Goal: Browse casually

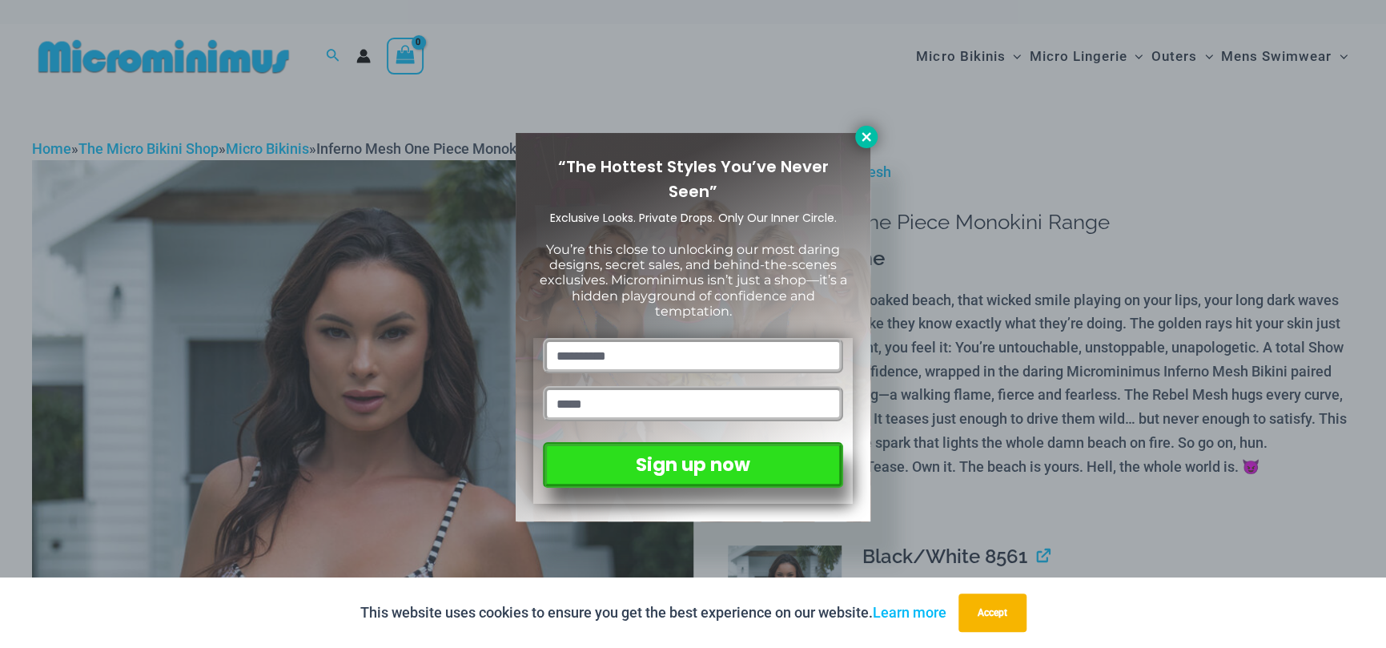
click at [867, 136] on icon at bounding box center [866, 137] width 14 height 14
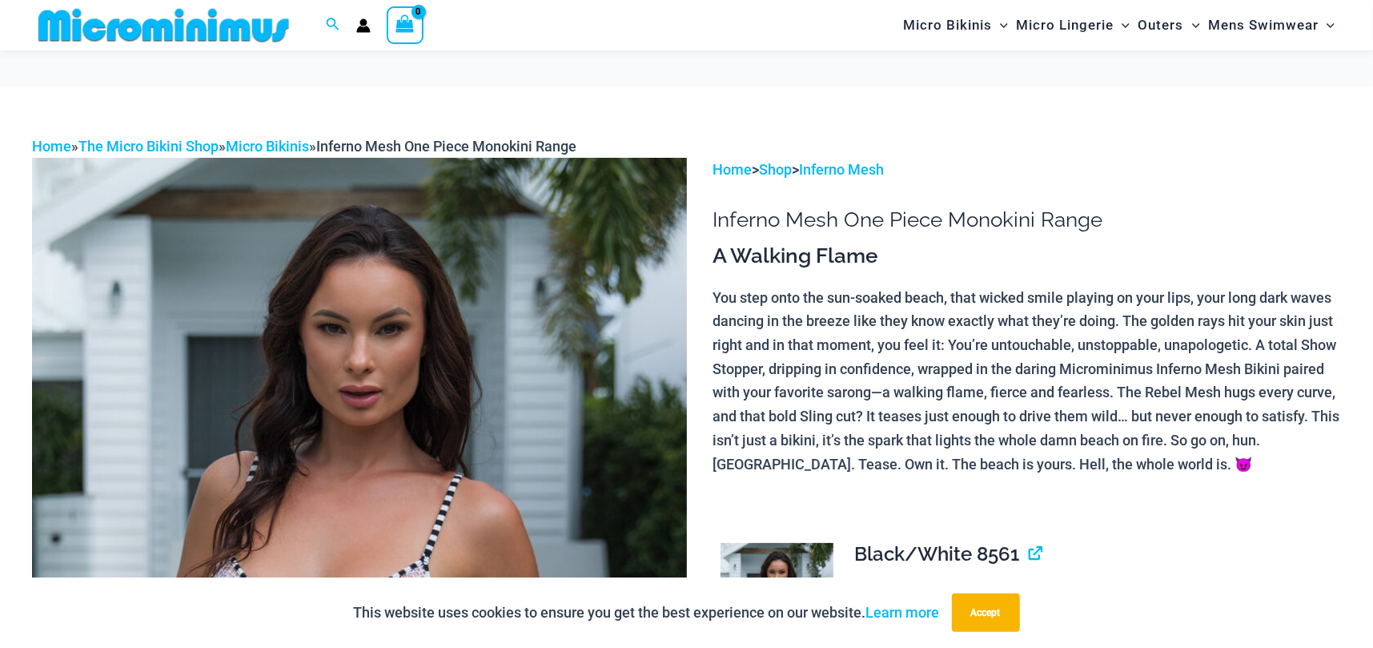
scroll to position [253, 0]
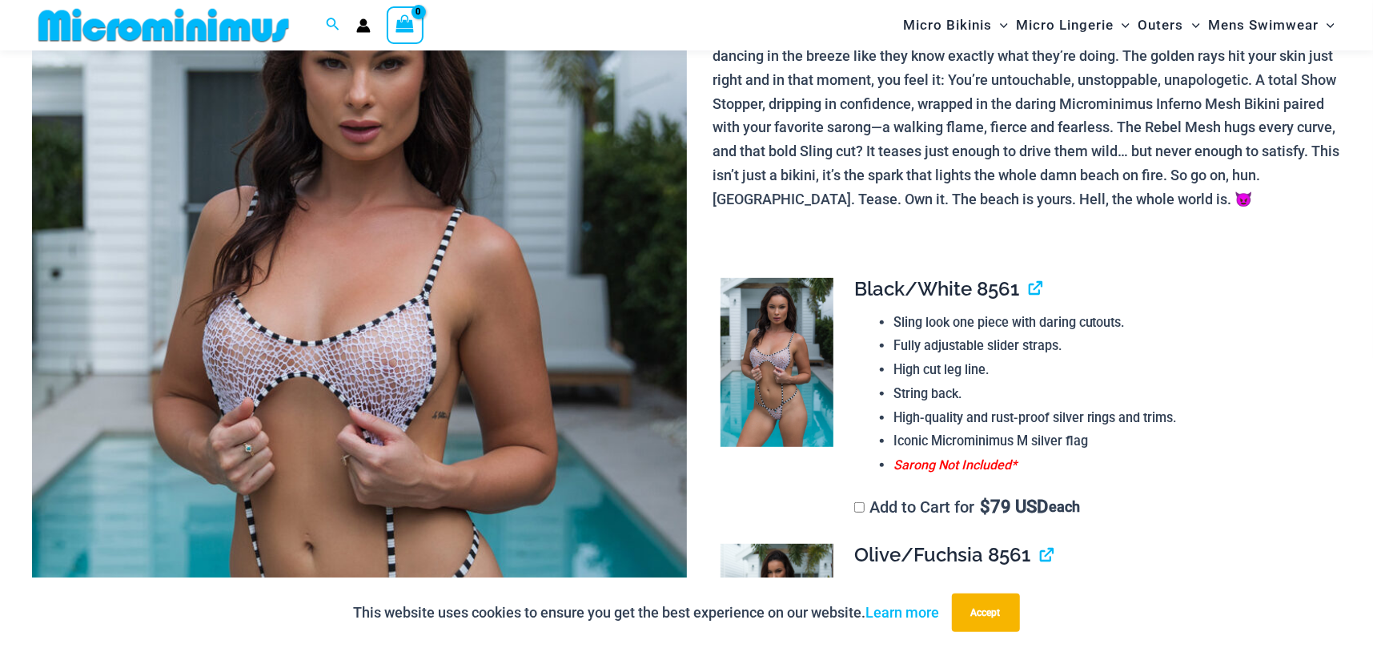
click at [343, 325] on img at bounding box center [359, 383] width 655 height 981
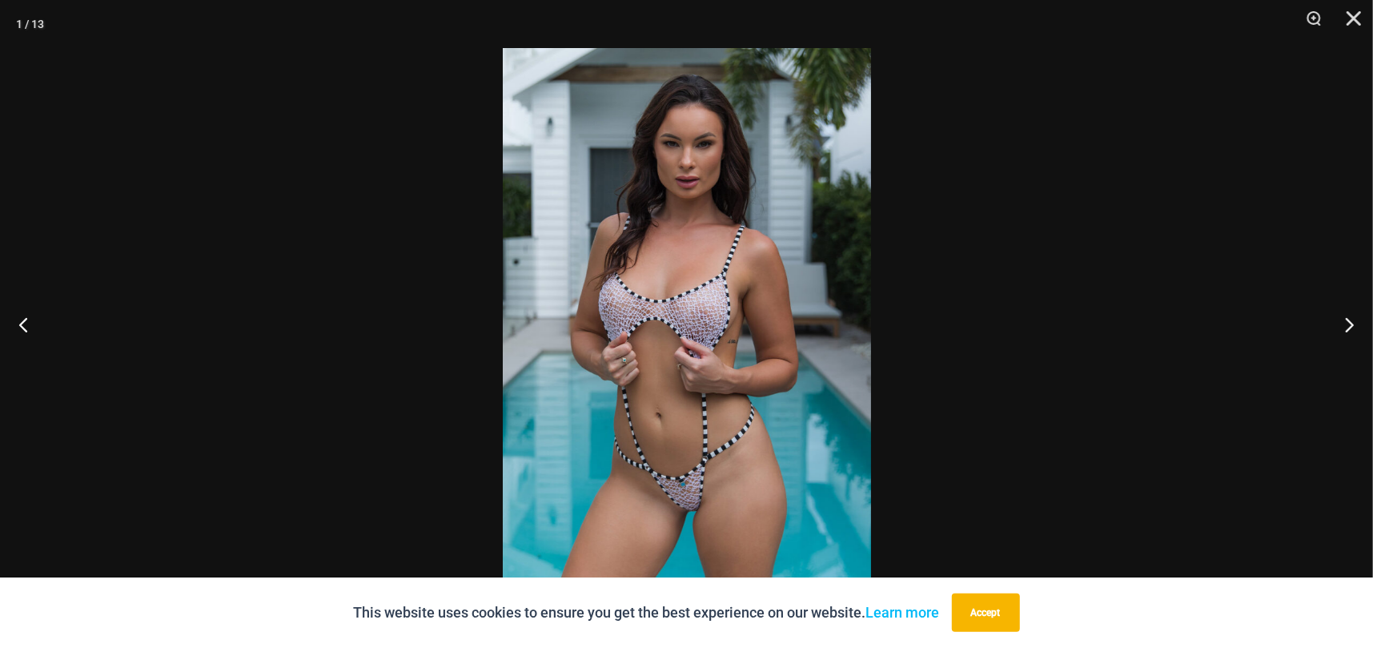
click at [791, 289] on img at bounding box center [687, 323] width 368 height 551
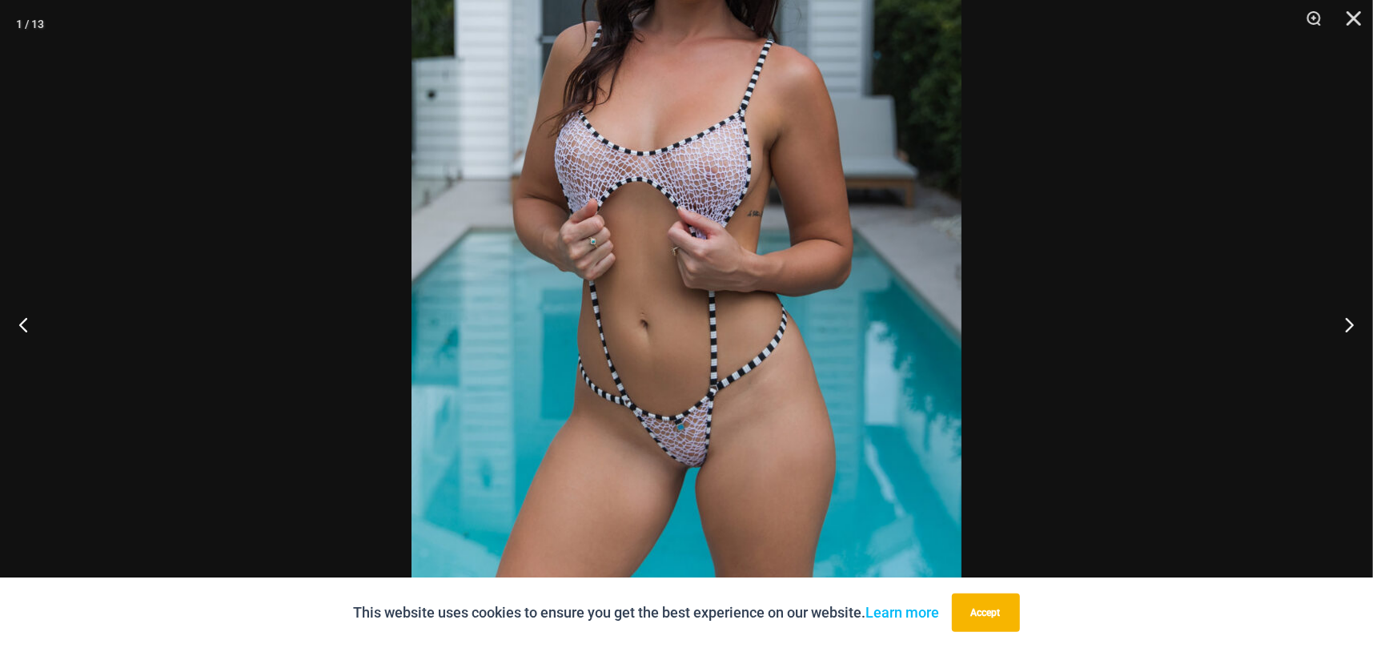
click at [1345, 321] on button "Next" at bounding box center [1343, 324] width 60 height 80
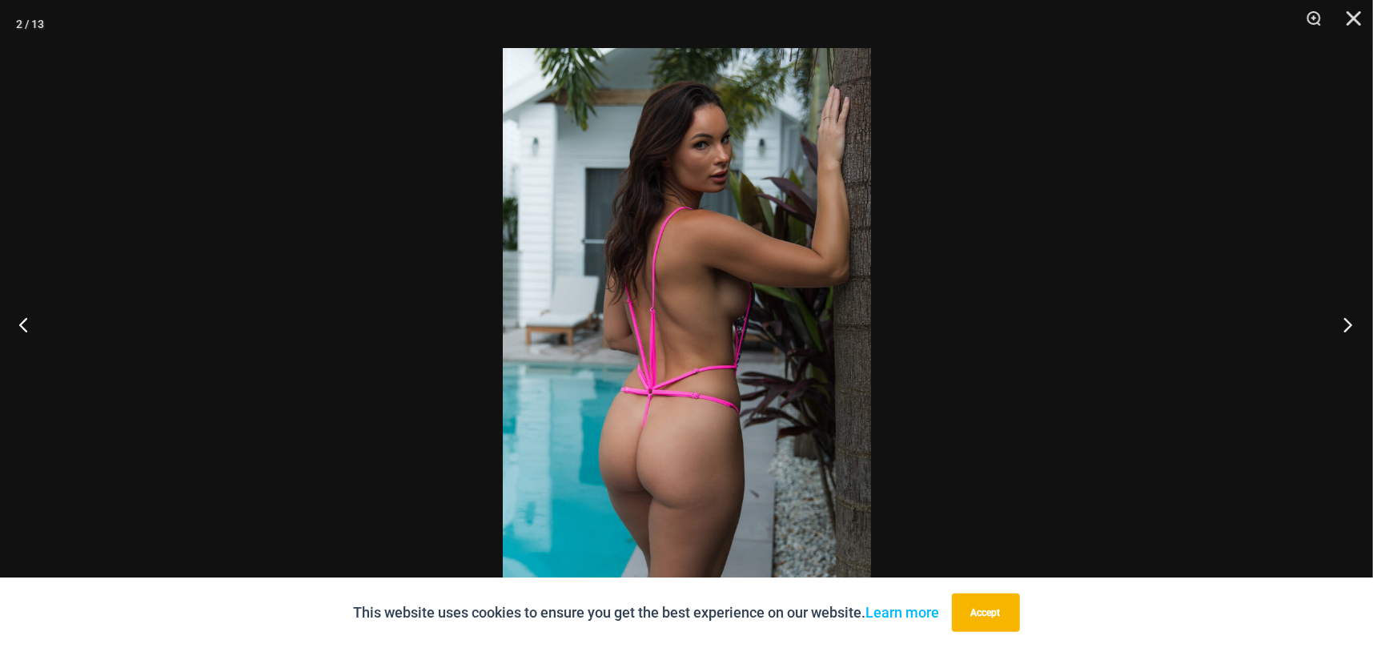
click at [1345, 321] on button "Next" at bounding box center [1343, 324] width 60 height 80
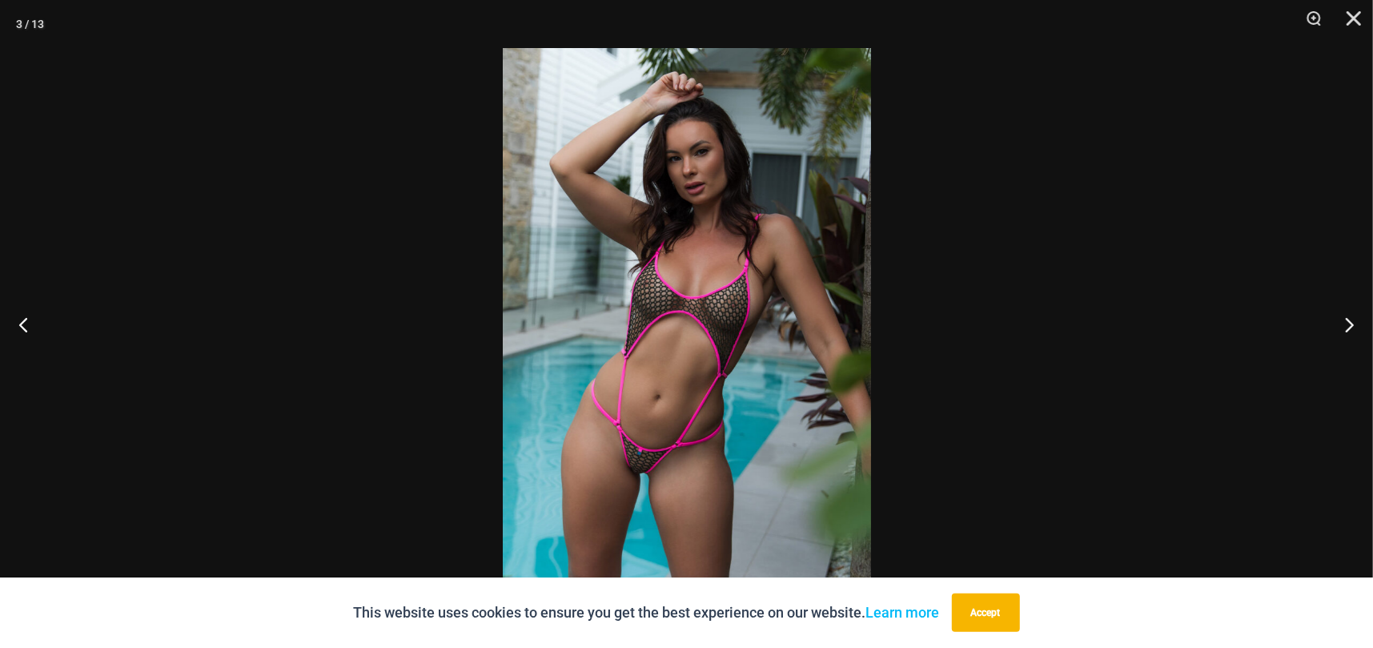
click at [703, 337] on img at bounding box center [687, 323] width 368 height 551
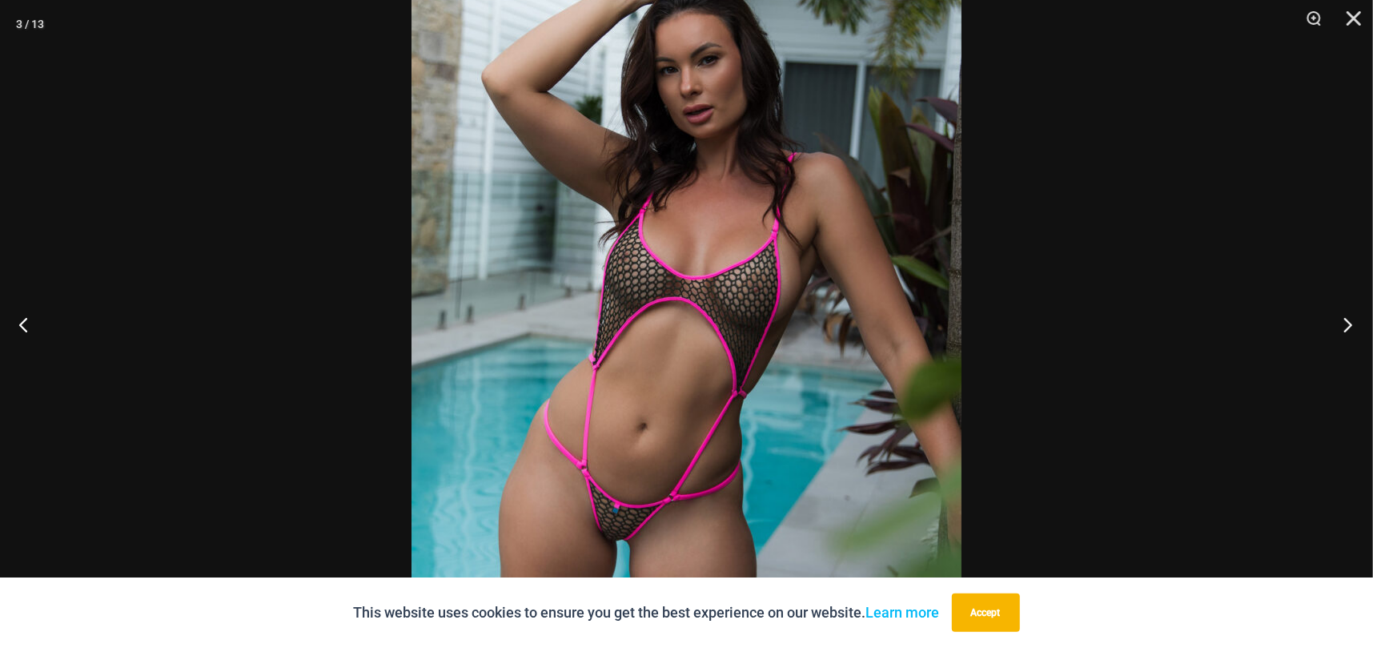
click at [1341, 327] on button "Next" at bounding box center [1343, 324] width 60 height 80
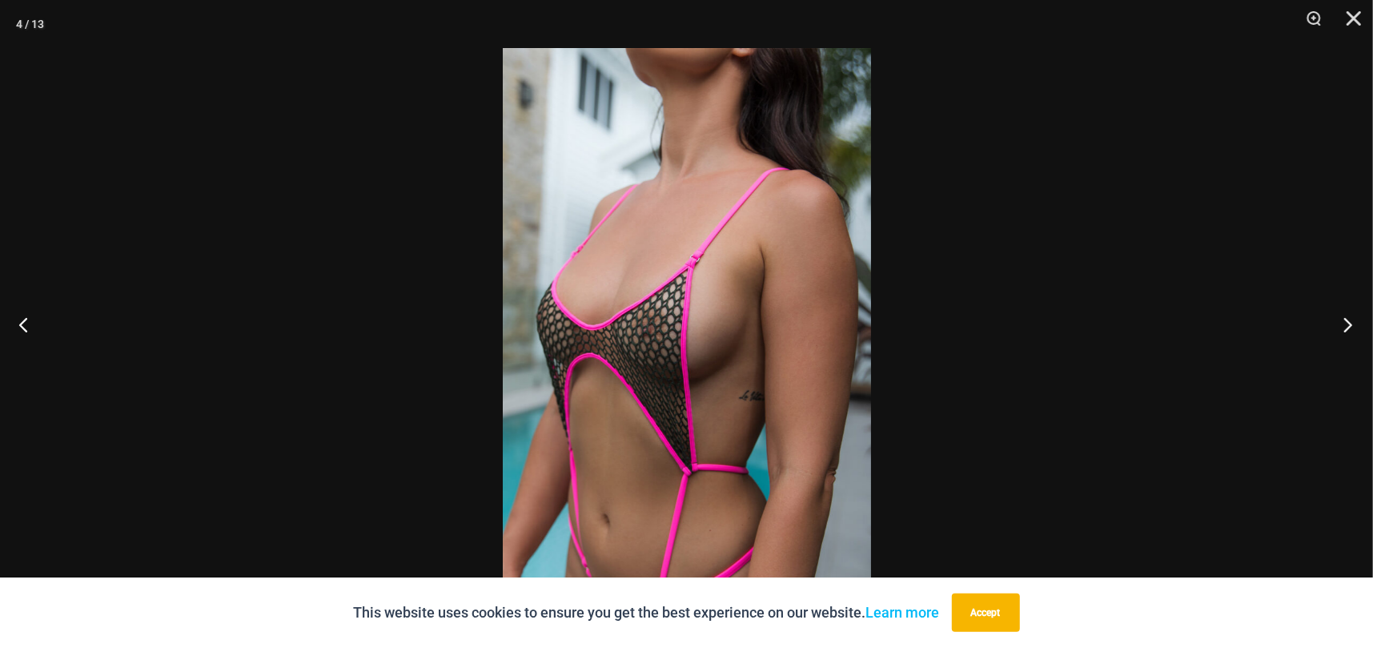
click at [1341, 326] on button "Next" at bounding box center [1343, 324] width 60 height 80
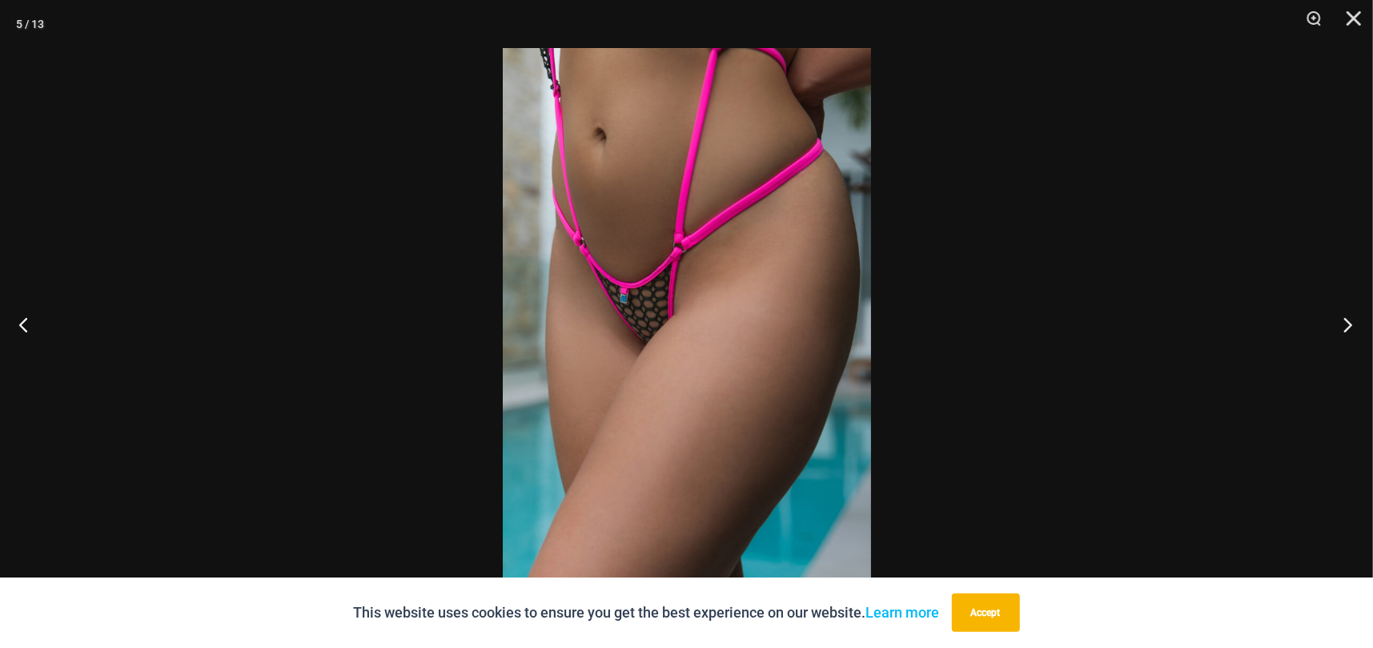
click at [1341, 326] on button "Next" at bounding box center [1343, 324] width 60 height 80
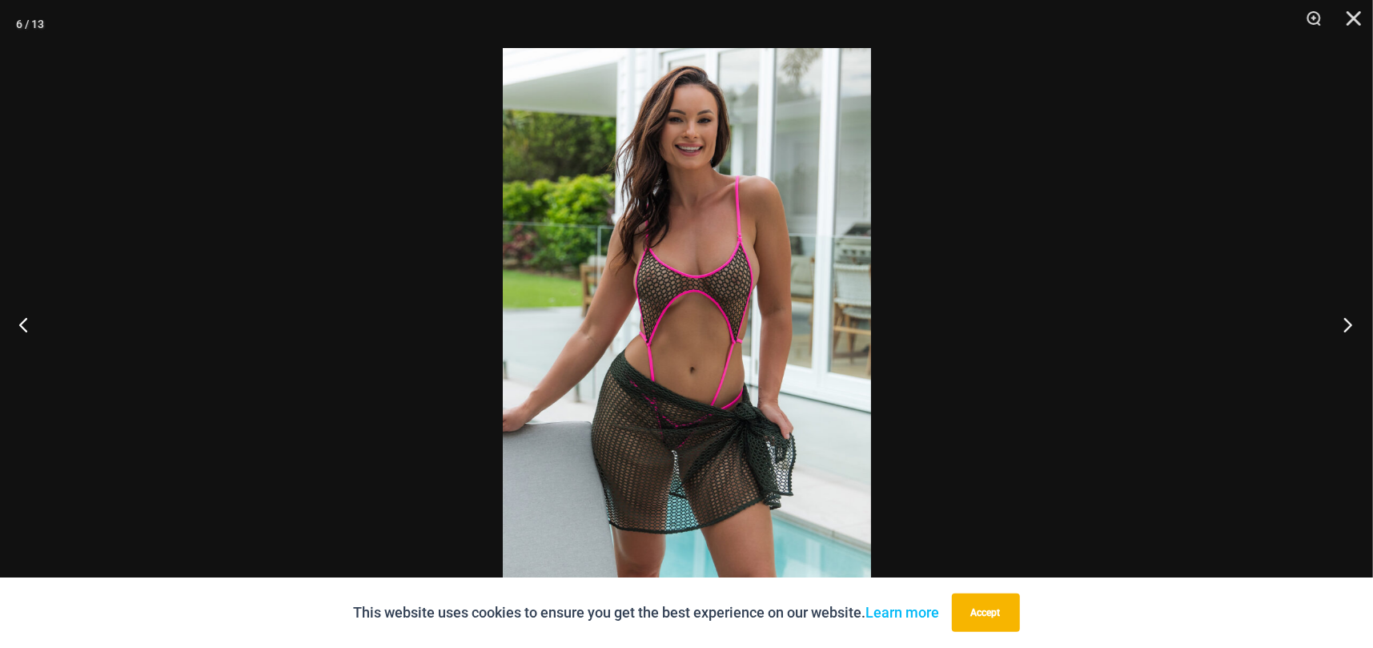
click at [1341, 326] on button "Next" at bounding box center [1343, 324] width 60 height 80
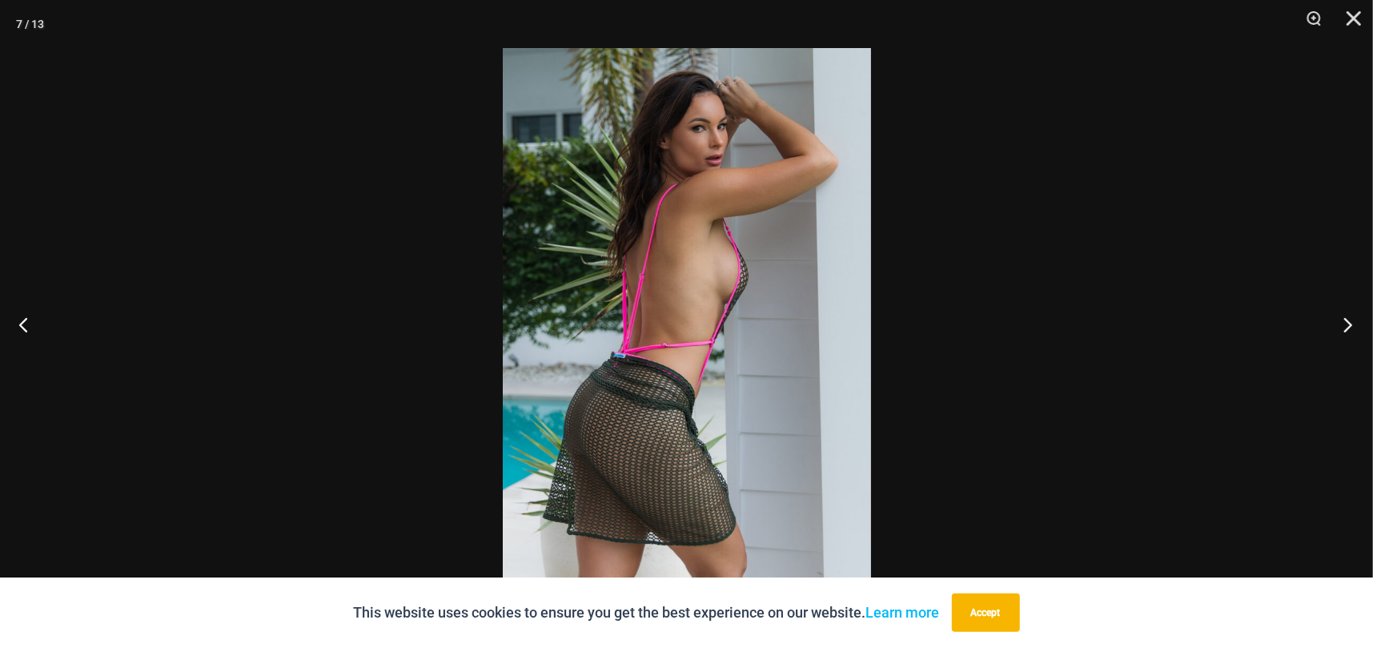
click at [1341, 326] on button "Next" at bounding box center [1343, 324] width 60 height 80
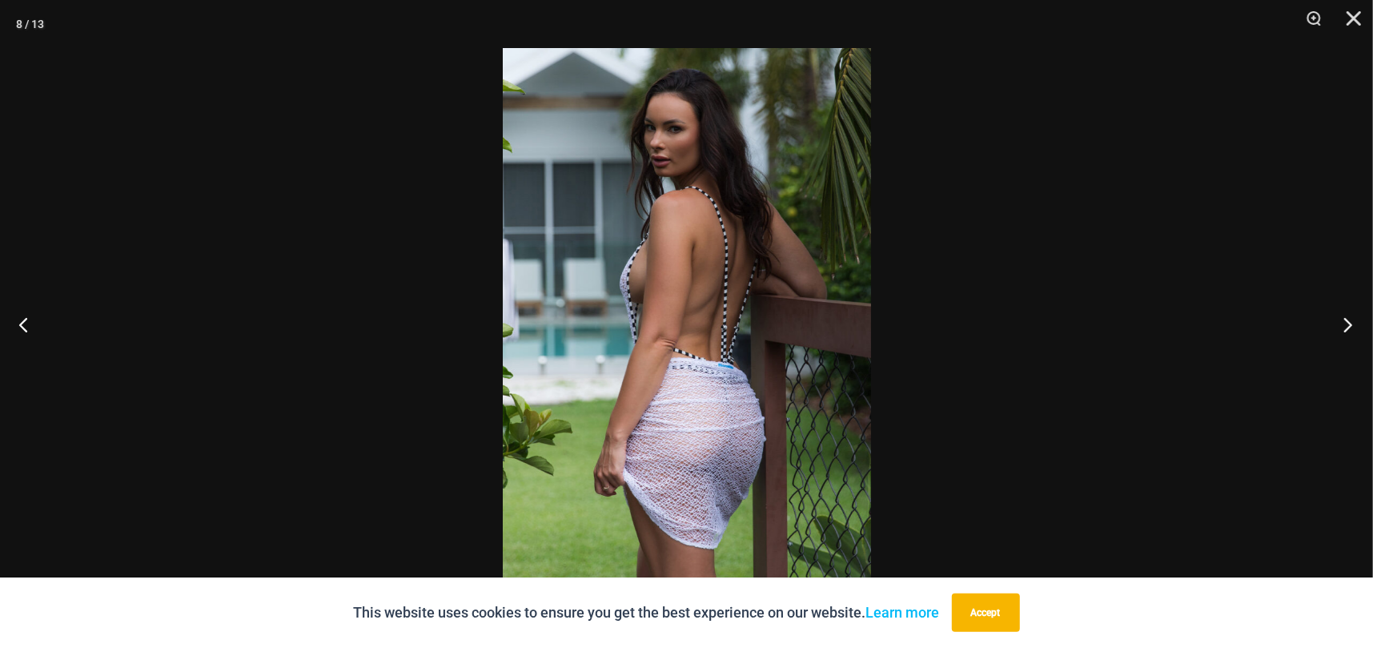
click at [1341, 326] on button "Next" at bounding box center [1343, 324] width 60 height 80
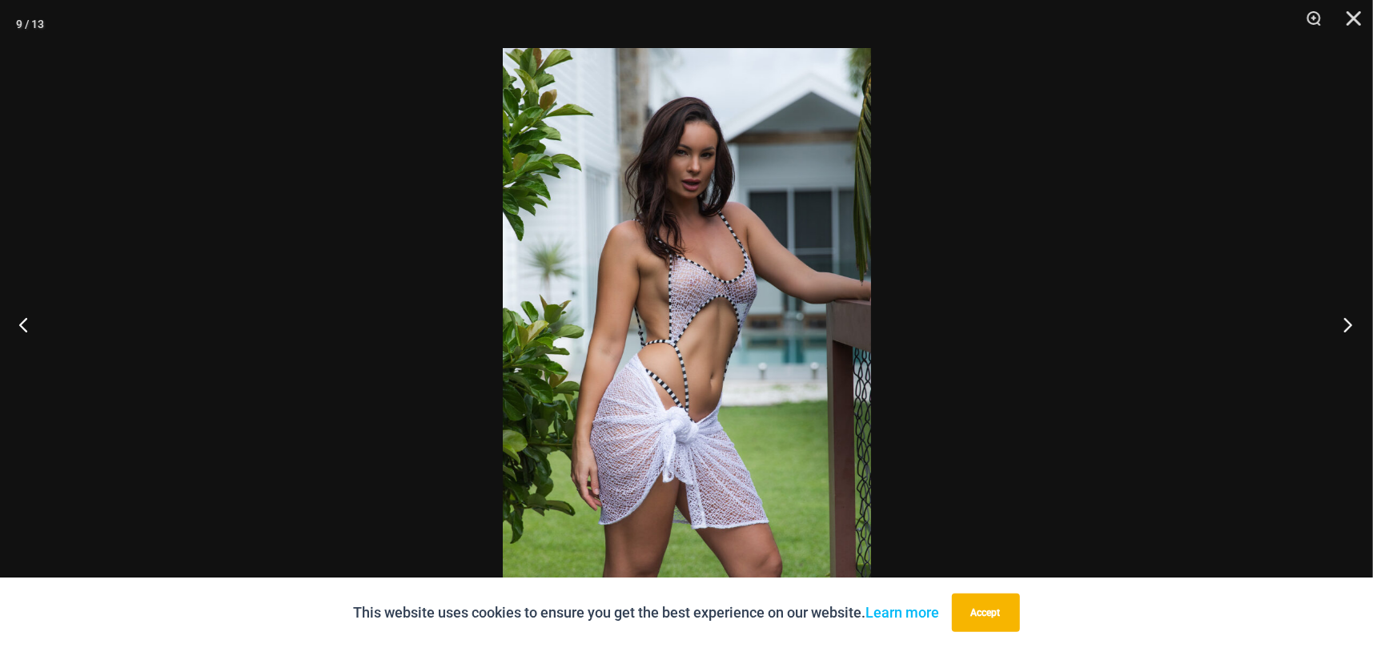
click at [1341, 326] on button "Next" at bounding box center [1343, 324] width 60 height 80
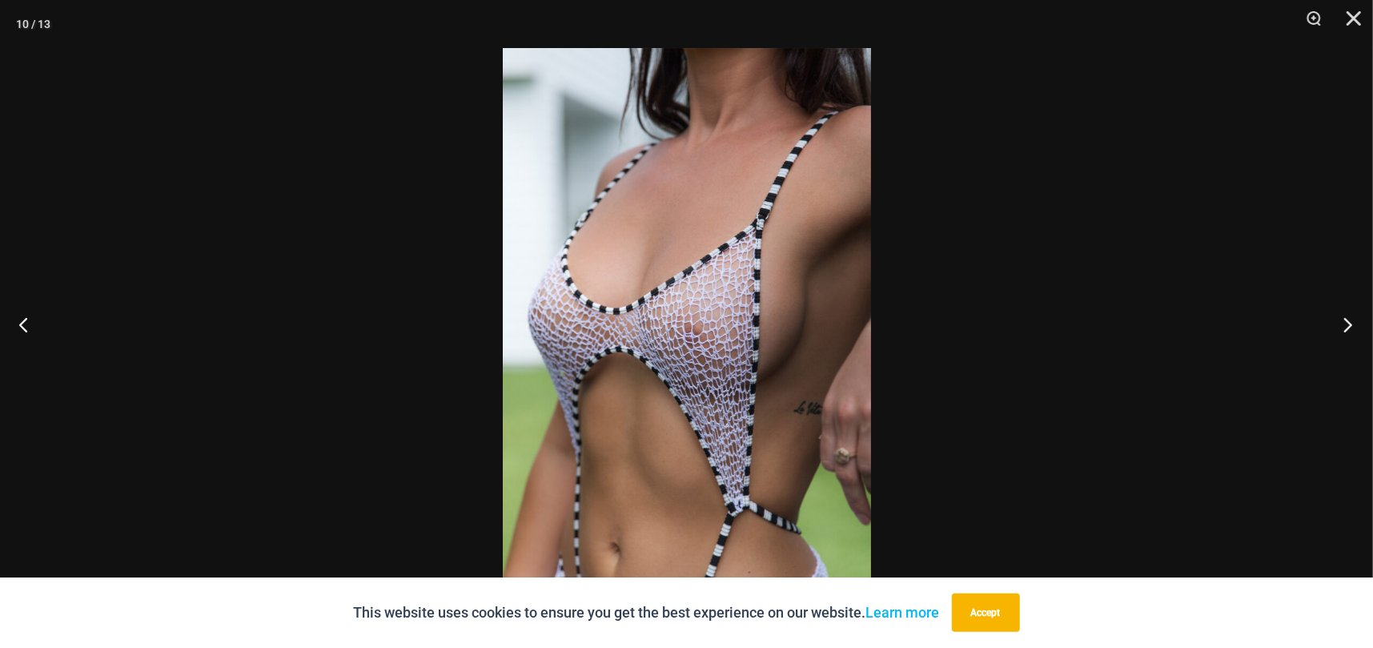
click at [1341, 326] on button "Next" at bounding box center [1343, 324] width 60 height 80
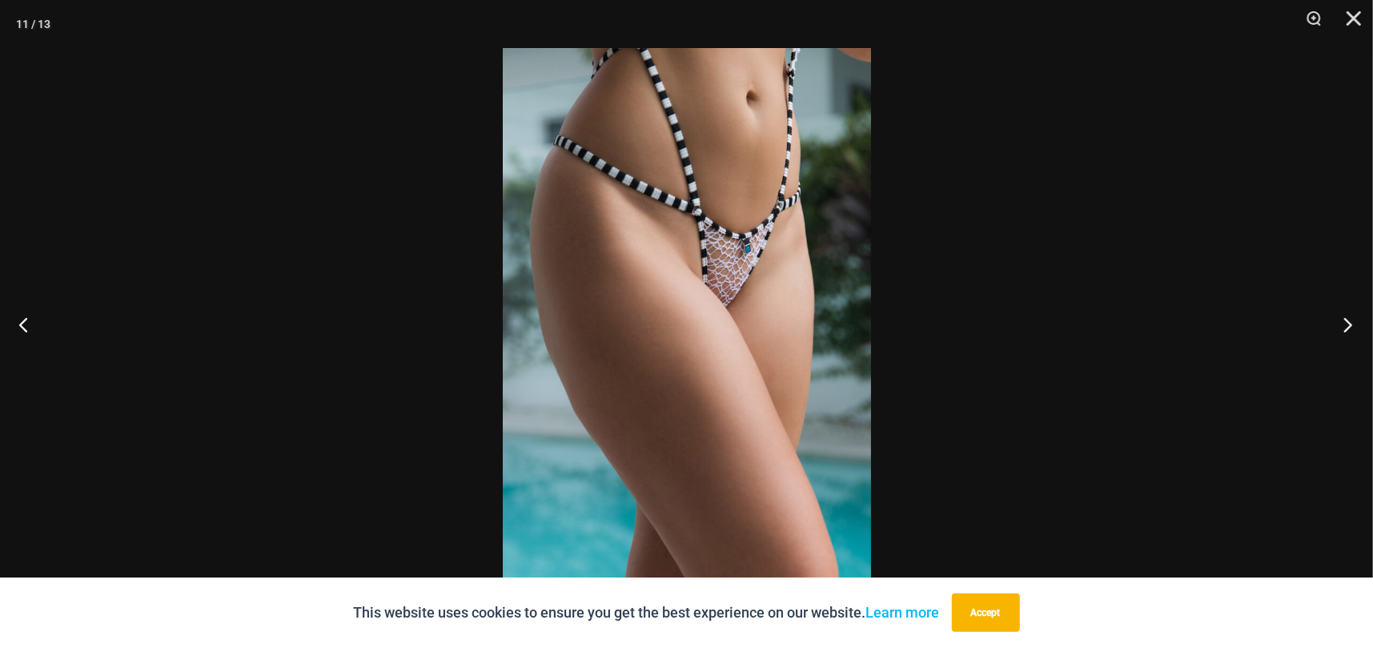
click at [1341, 326] on button "Next" at bounding box center [1343, 324] width 60 height 80
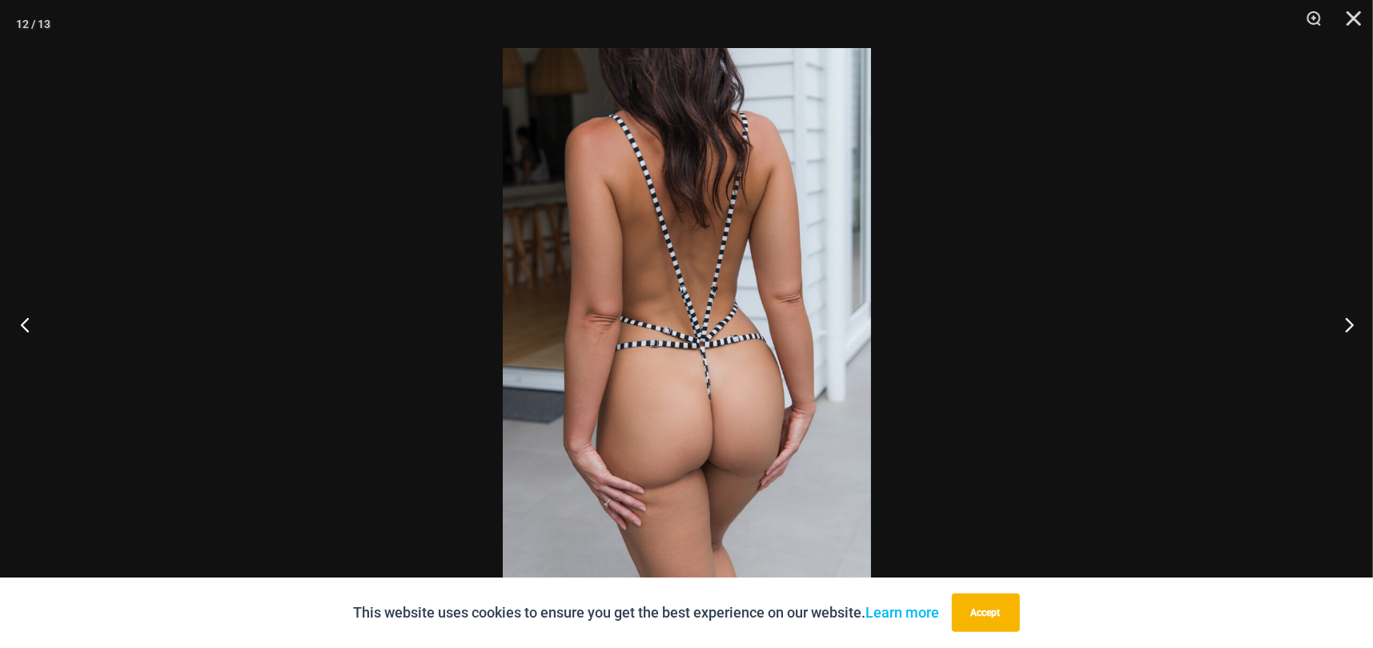
click at [32, 319] on button "Previous" at bounding box center [30, 324] width 60 height 80
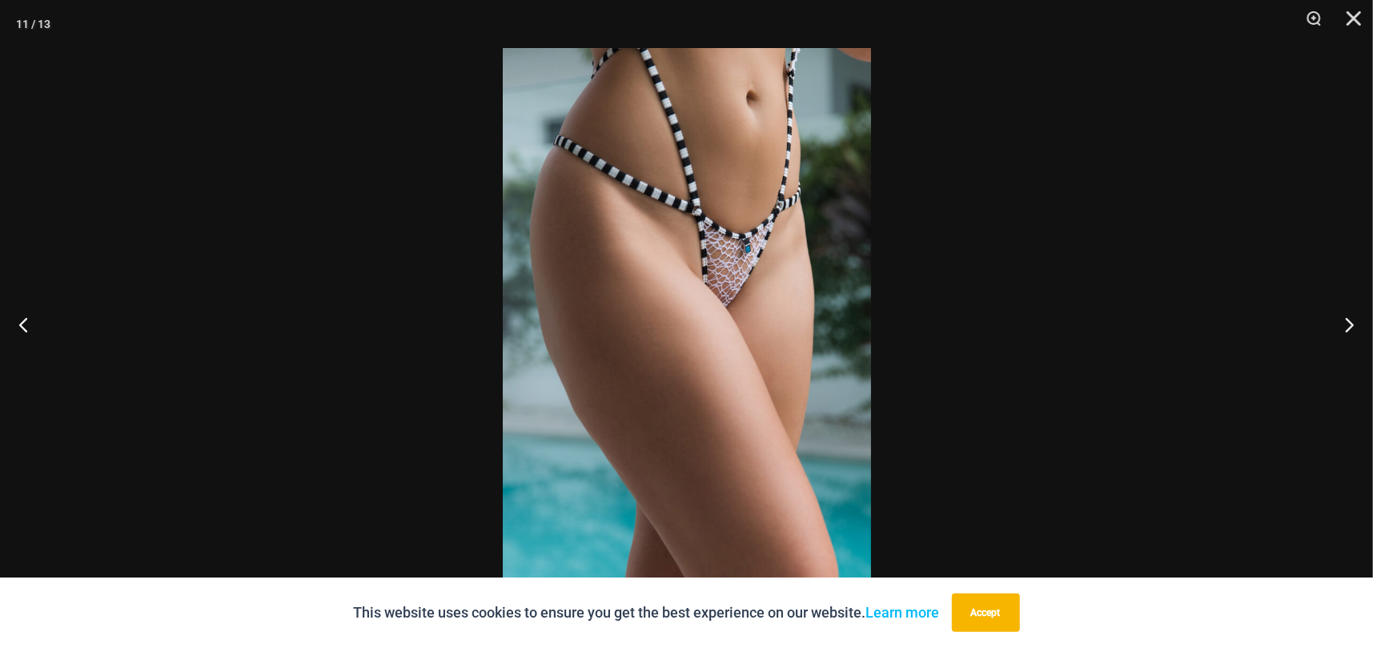
click at [624, 313] on img at bounding box center [687, 323] width 368 height 551
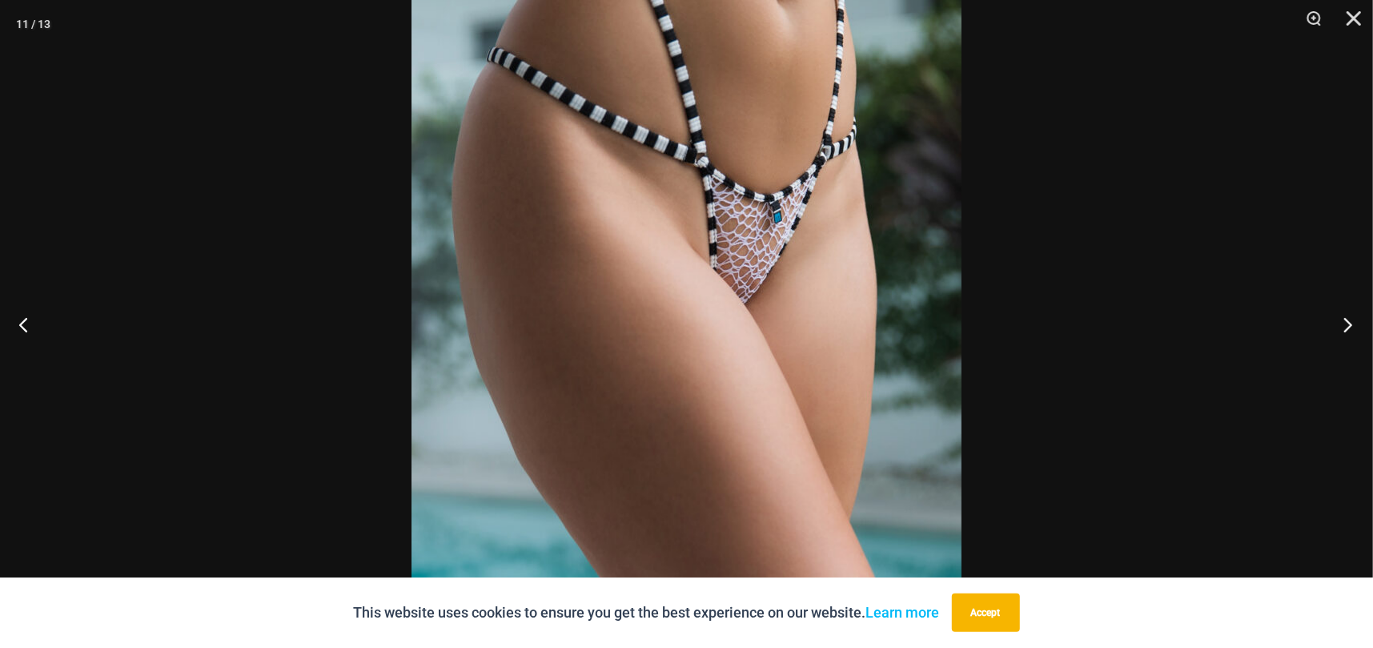
click at [1348, 324] on button "Next" at bounding box center [1343, 324] width 60 height 80
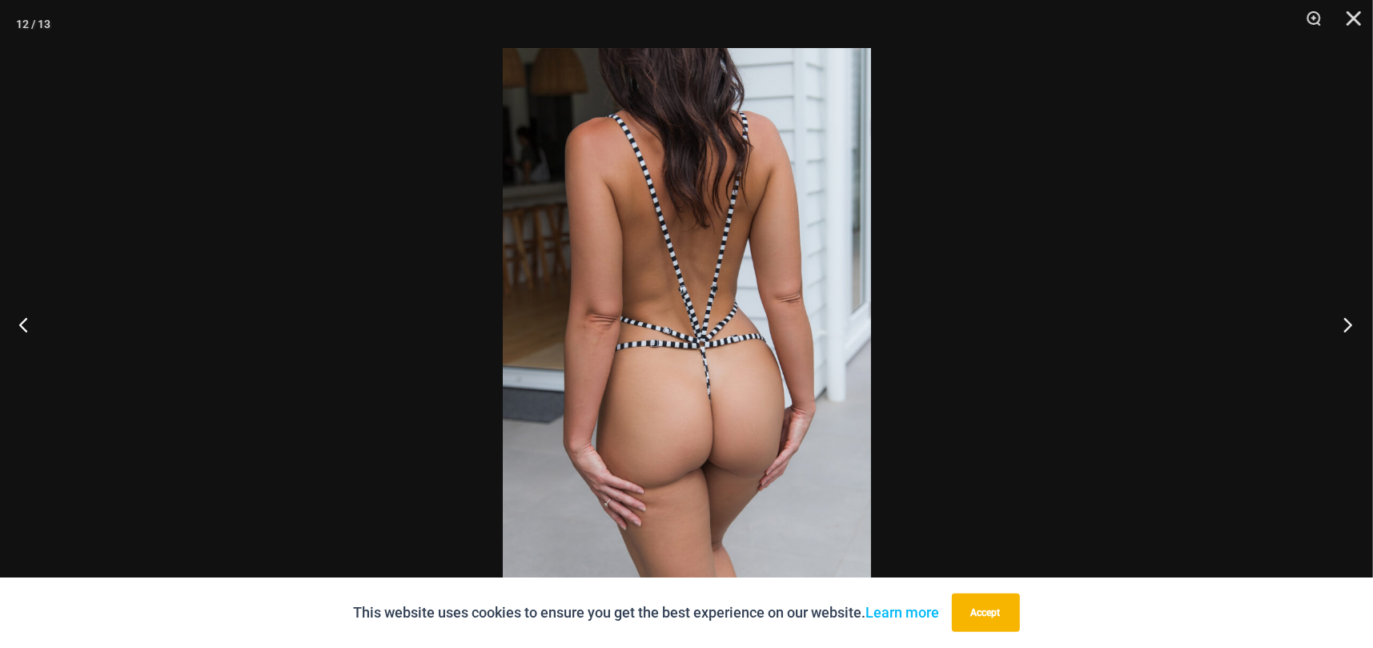
click at [1348, 324] on button "Next" at bounding box center [1343, 324] width 60 height 80
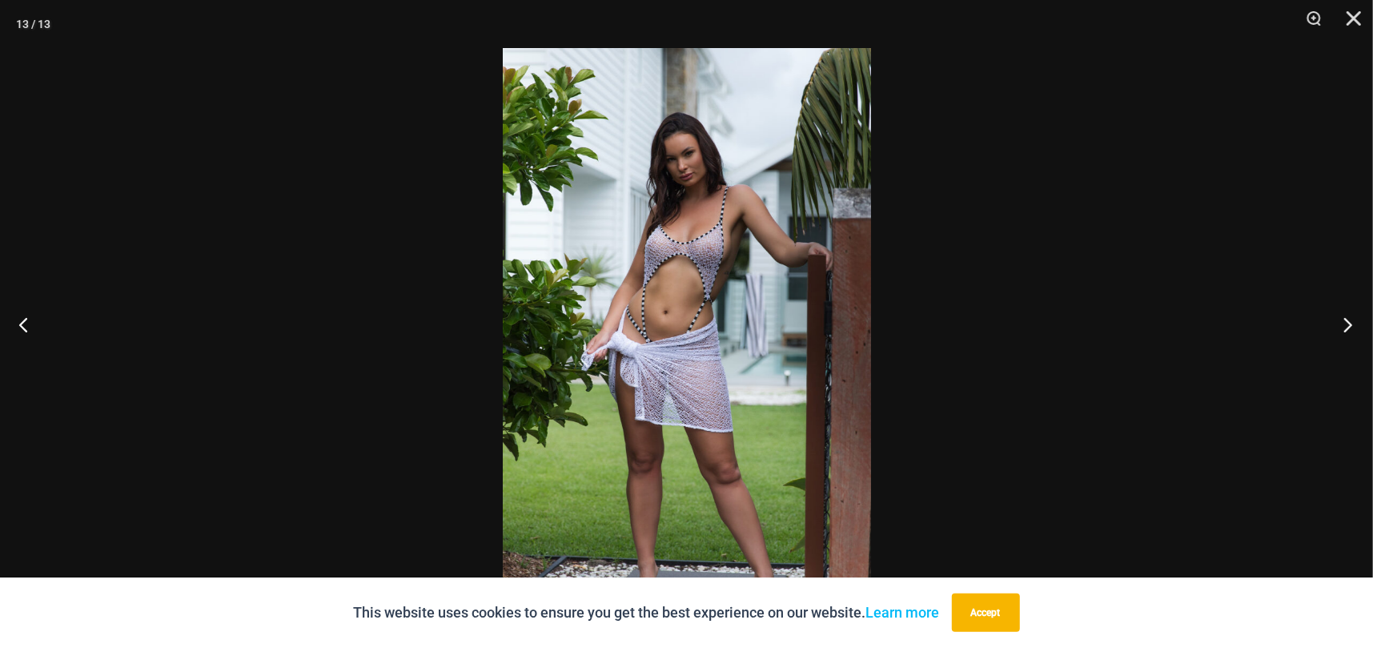
click at [1350, 325] on button "Next" at bounding box center [1343, 324] width 60 height 80
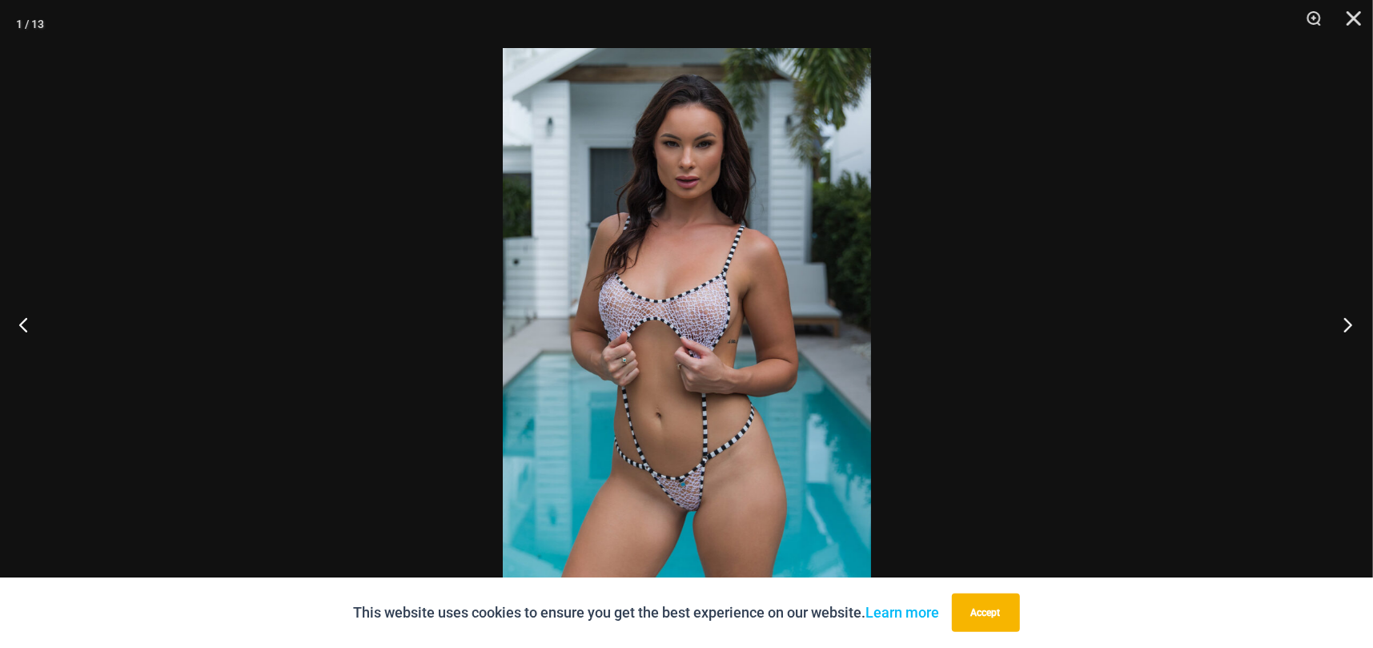
click at [1345, 330] on button "Next" at bounding box center [1343, 324] width 60 height 80
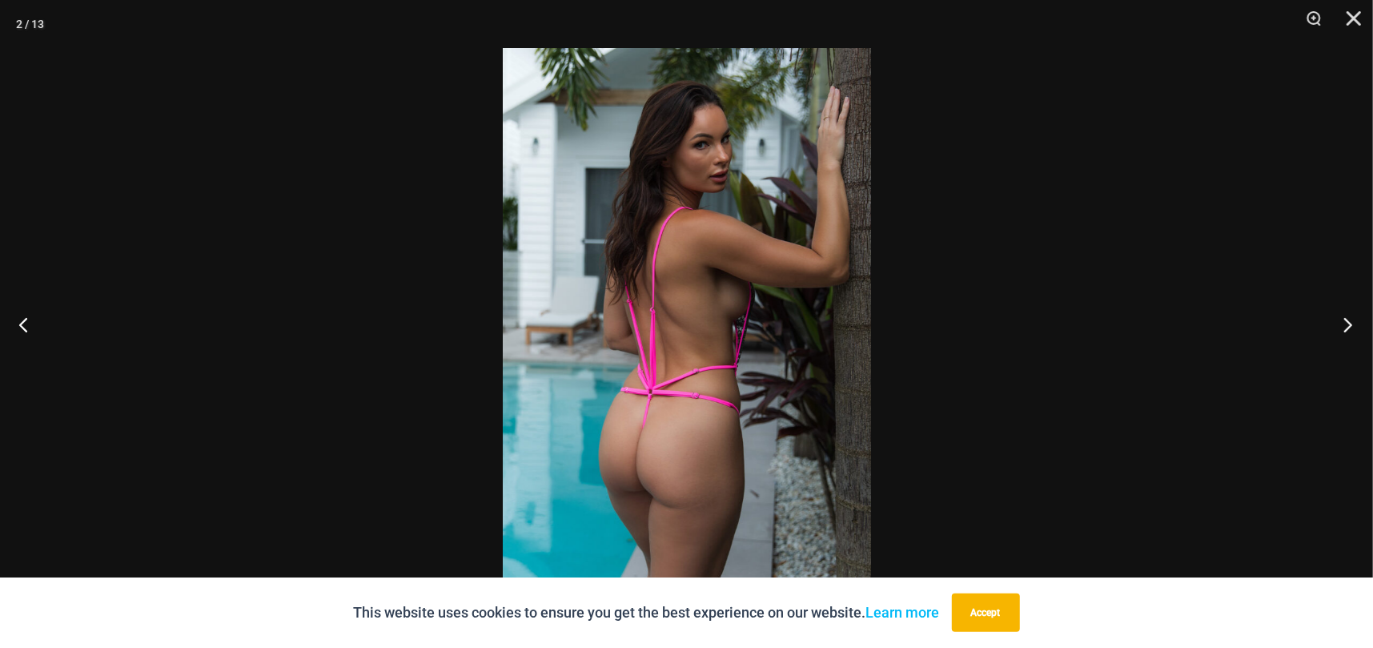
click at [1345, 330] on button "Next" at bounding box center [1343, 324] width 60 height 80
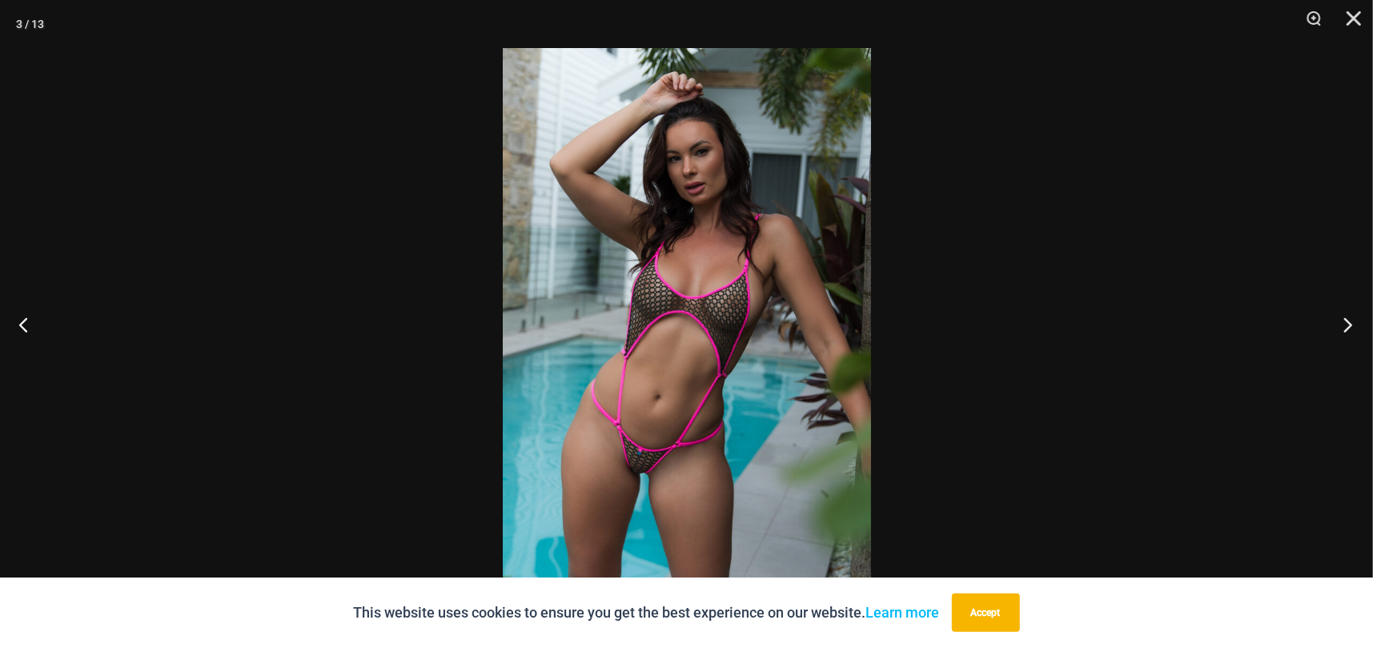
click at [1345, 327] on button "Next" at bounding box center [1343, 324] width 60 height 80
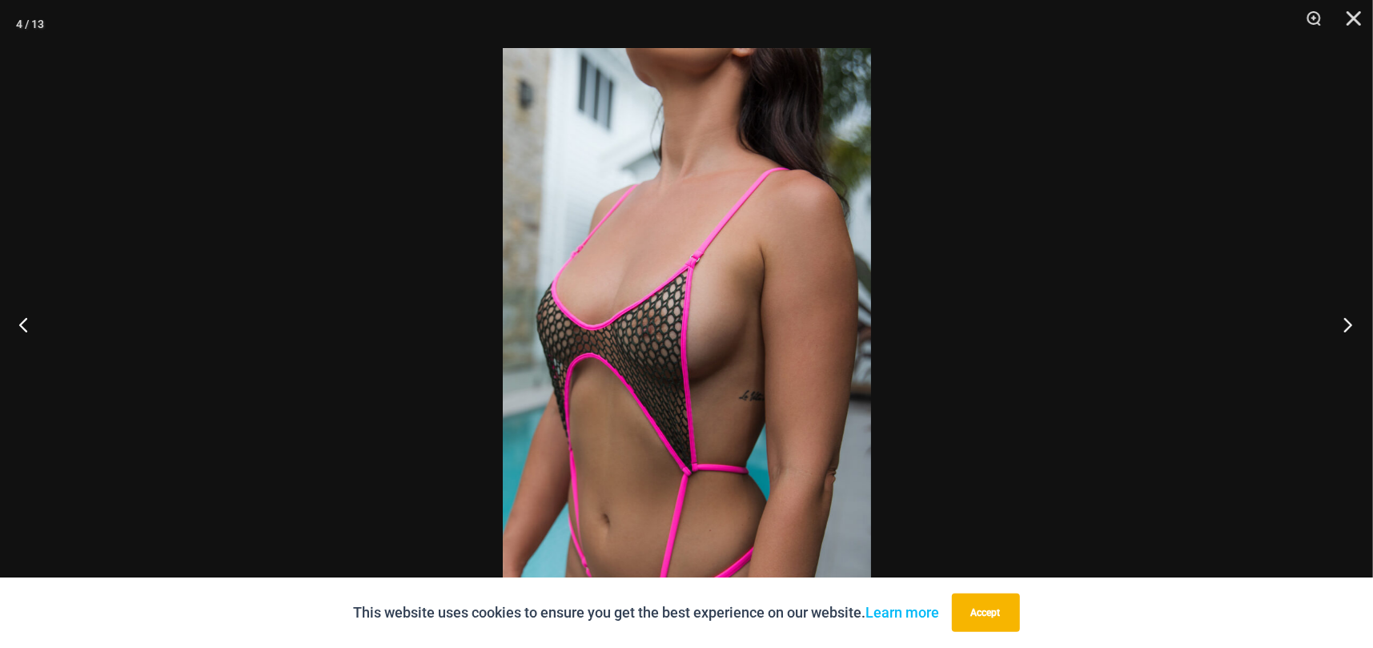
click at [1345, 325] on button "Next" at bounding box center [1343, 324] width 60 height 80
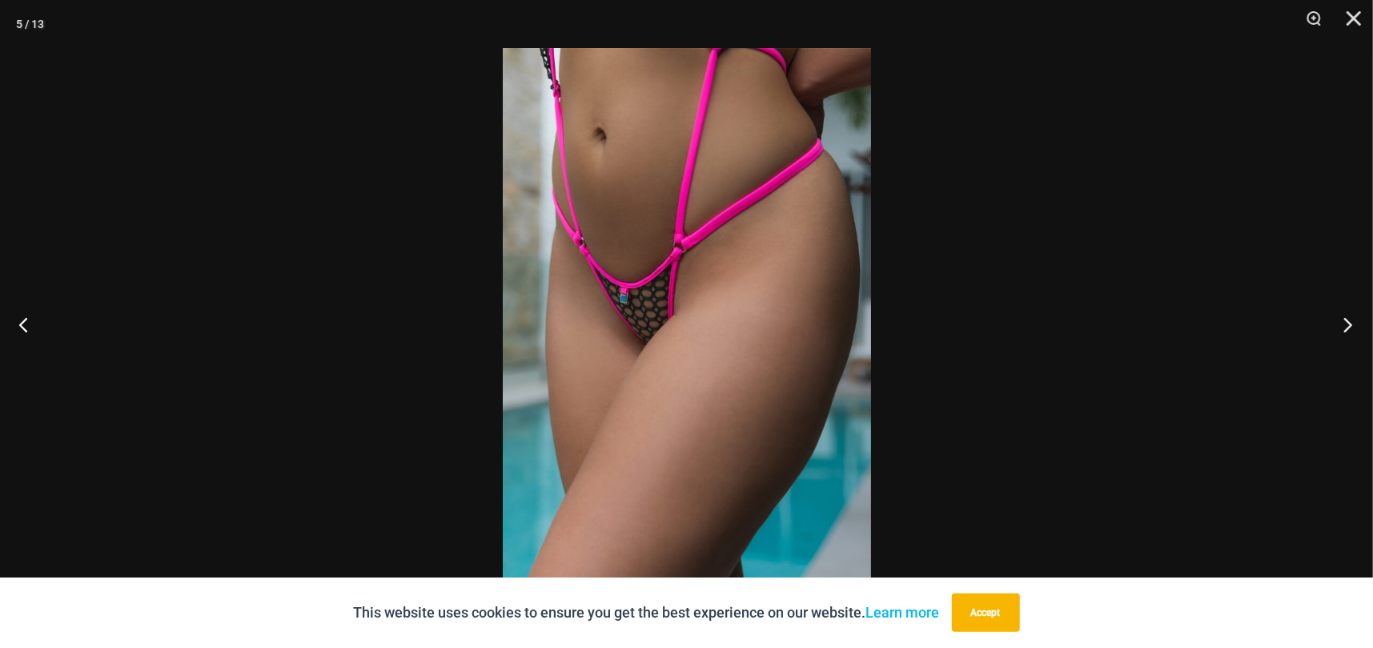
click at [1345, 325] on button "Next" at bounding box center [1343, 324] width 60 height 80
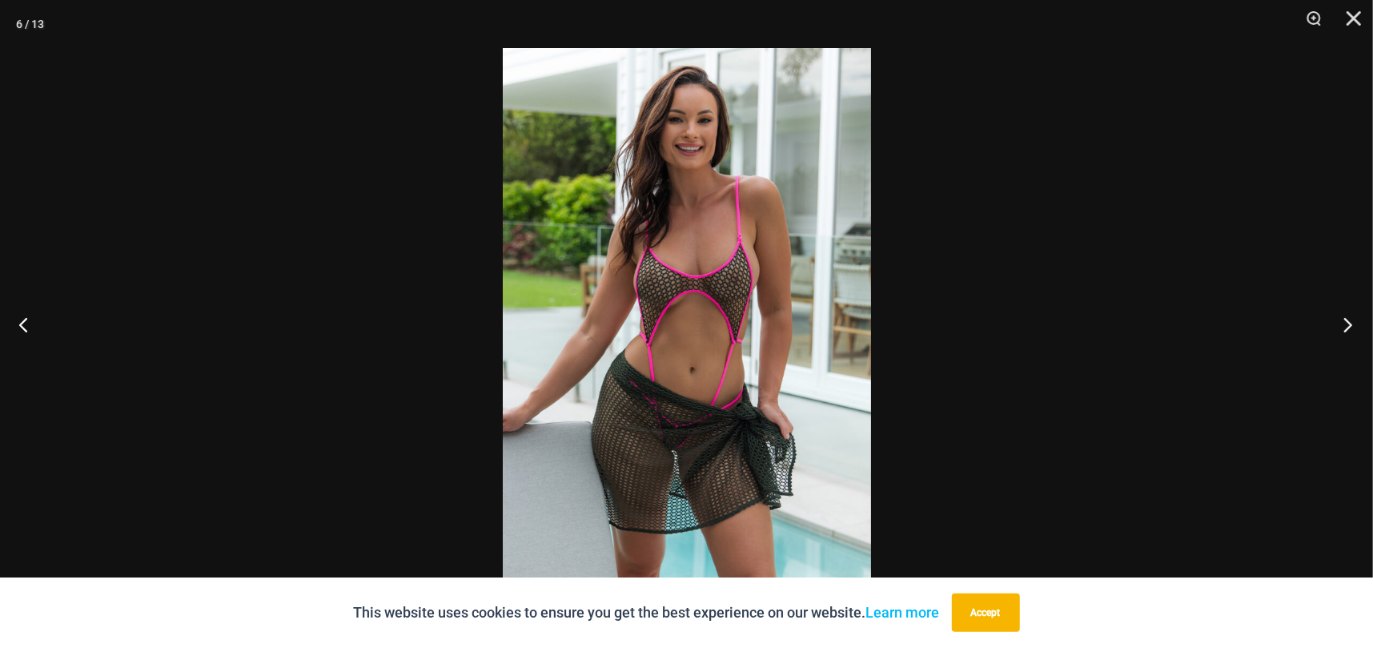
click at [1345, 325] on button "Next" at bounding box center [1343, 324] width 60 height 80
